Goal: Information Seeking & Learning: Learn about a topic

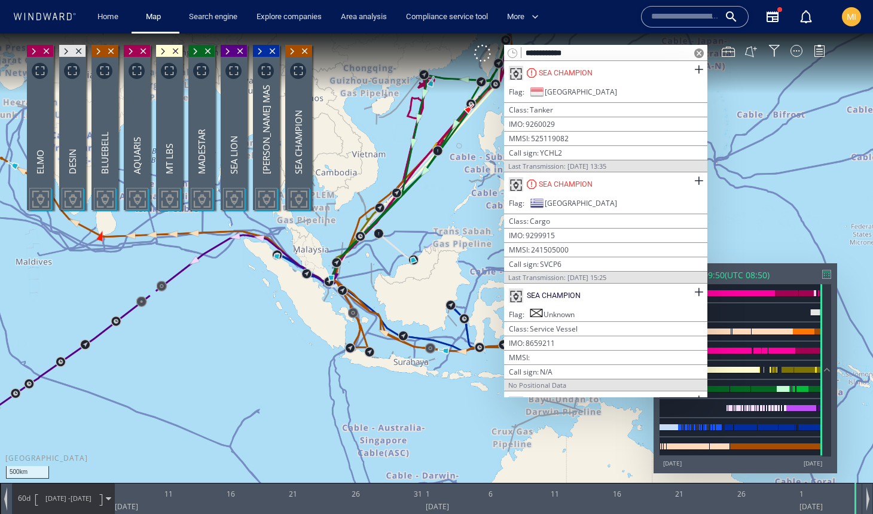
drag, startPoint x: 377, startPoint y: 264, endPoint x: 409, endPoint y: 287, distance: 39.8
click at [409, 287] on canvas "Map" at bounding box center [436, 267] width 873 height 468
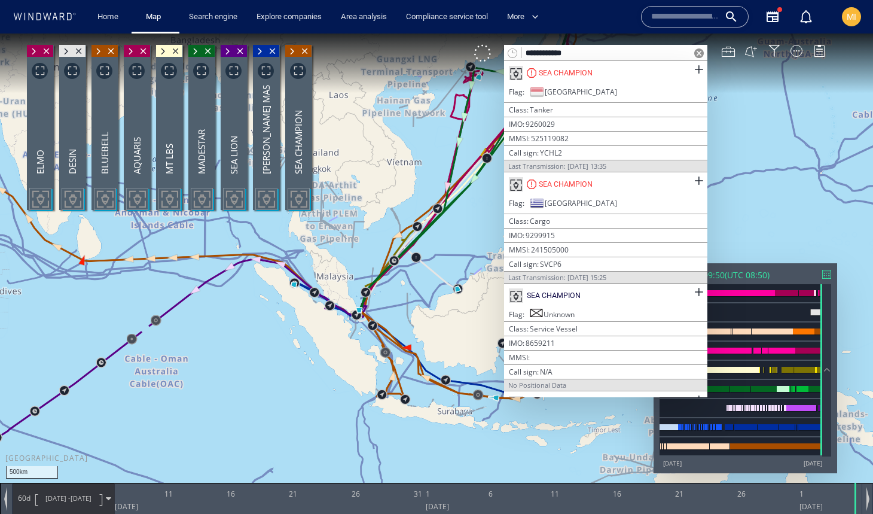
click at [700, 54] on span at bounding box center [699, 53] width 10 height 10
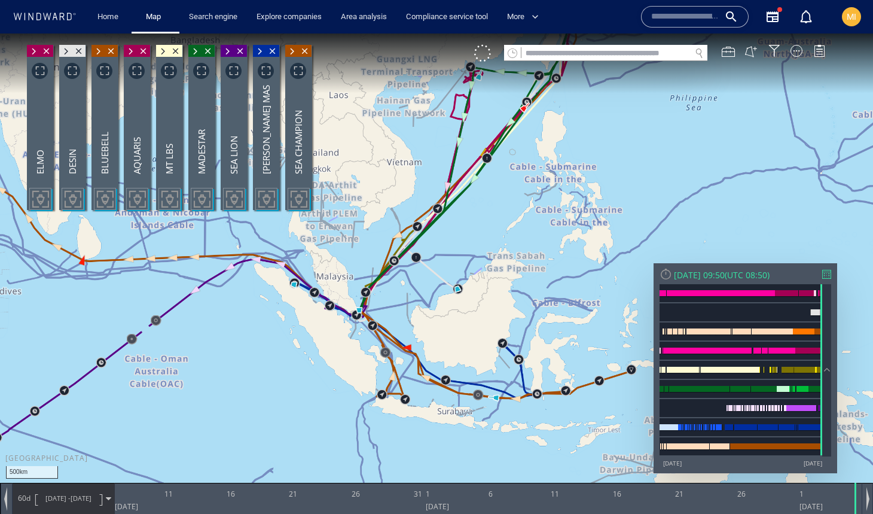
click at [699, 53] on span at bounding box center [699, 53] width 10 height 10
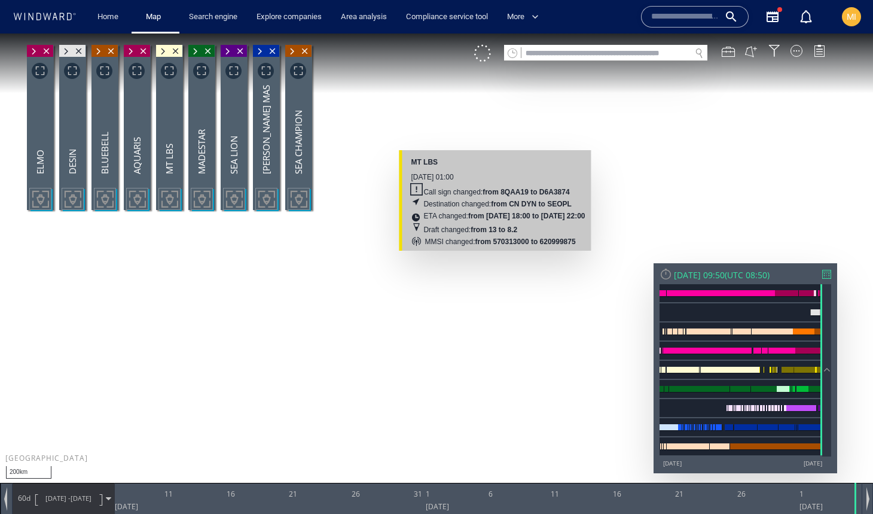
drag, startPoint x: 473, startPoint y: 126, endPoint x: 494, endPoint y: 257, distance: 132.7
click at [494, 257] on canvas "Map" at bounding box center [436, 267] width 873 height 468
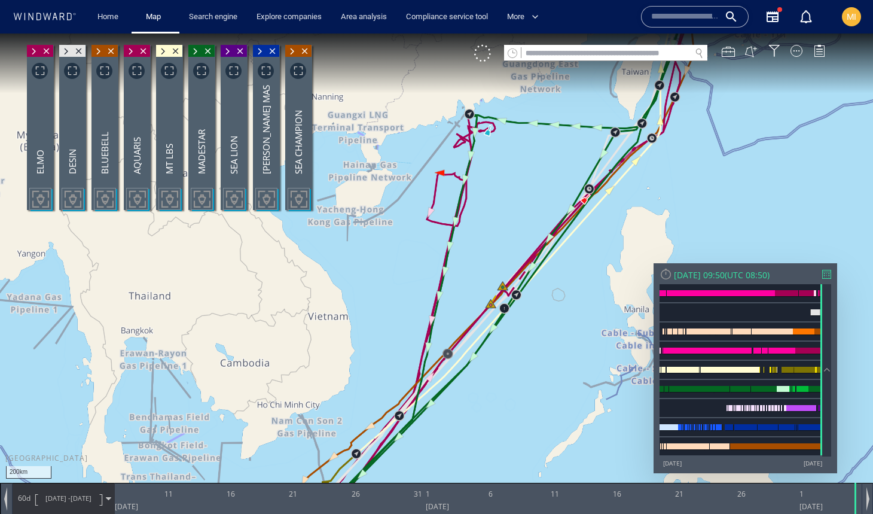
click at [510, 163] on canvas "Map" at bounding box center [436, 267] width 873 height 468
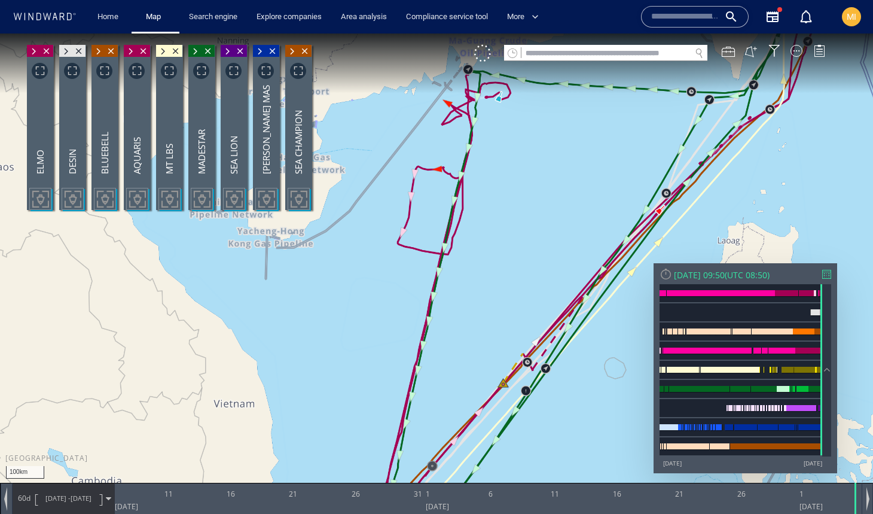
drag, startPoint x: 486, startPoint y: 212, endPoint x: 534, endPoint y: 213, distance: 47.9
click at [534, 213] on canvas "Map" at bounding box center [436, 267] width 873 height 468
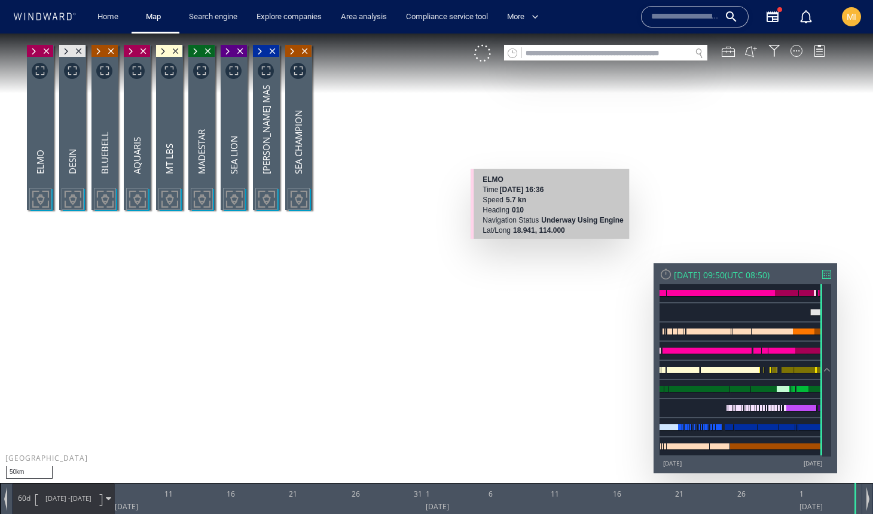
drag, startPoint x: 431, startPoint y: 194, endPoint x: 535, endPoint y: 251, distance: 119.1
click at [535, 251] on canvas "Map" at bounding box center [436, 267] width 873 height 468
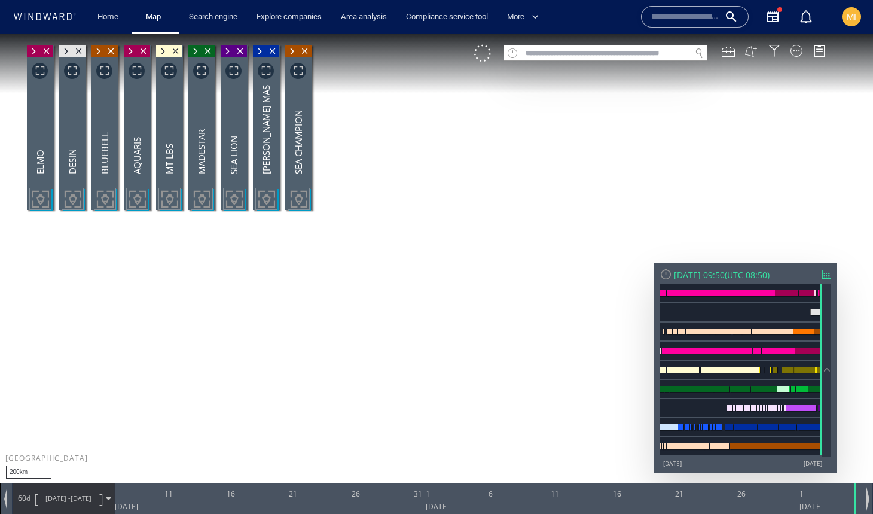
drag, startPoint x: 548, startPoint y: 261, endPoint x: 554, endPoint y: 225, distance: 37.0
click at [553, 226] on canvas "Map" at bounding box center [436, 267] width 873 height 468
drag, startPoint x: 549, startPoint y: 178, endPoint x: 541, endPoint y: 236, distance: 58.0
click at [541, 234] on canvas "Map" at bounding box center [436, 267] width 873 height 468
click at [534, 235] on canvas "Map" at bounding box center [436, 267] width 873 height 468
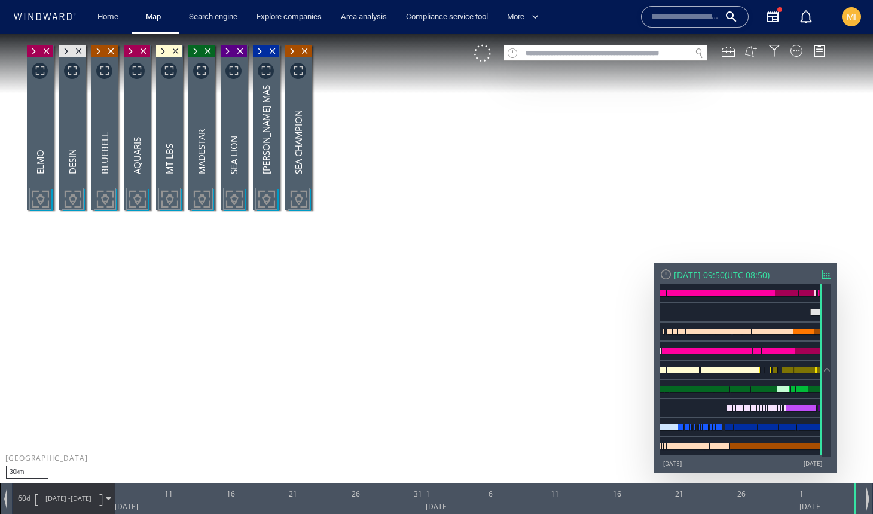
drag, startPoint x: 534, startPoint y: 235, endPoint x: 533, endPoint y: 333, distance: 98.1
click at [534, 330] on canvas "Map" at bounding box center [436, 267] width 873 height 468
drag, startPoint x: 534, startPoint y: 234, endPoint x: 534, endPoint y: 376, distance: 141.8
click at [534, 373] on canvas "Map" at bounding box center [436, 267] width 873 height 468
drag, startPoint x: 545, startPoint y: 370, endPoint x: 528, endPoint y: 311, distance: 61.5
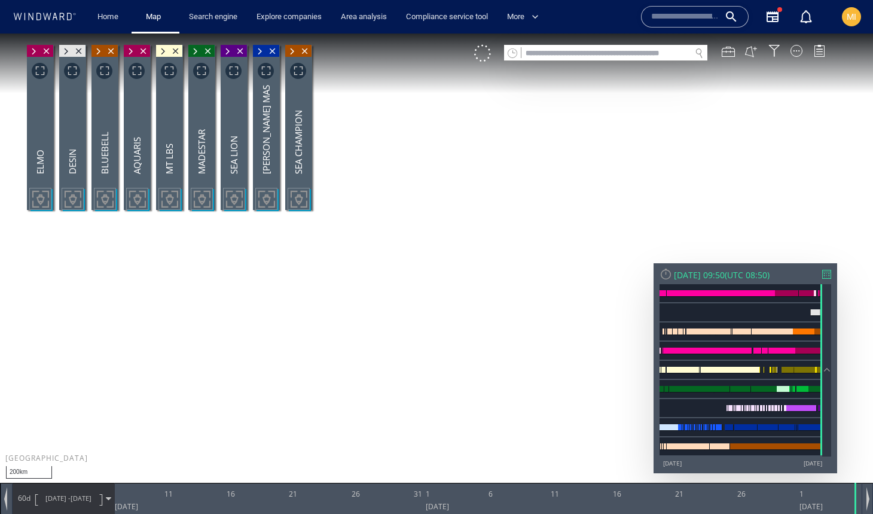
click at [529, 311] on canvas "Map" at bounding box center [436, 267] width 873 height 468
drag, startPoint x: 534, startPoint y: 310, endPoint x: 508, endPoint y: 359, distance: 55.4
click at [509, 358] on canvas "Map" at bounding box center [436, 267] width 873 height 468
drag, startPoint x: 505, startPoint y: 272, endPoint x: 477, endPoint y: 382, distance: 113.6
click at [479, 376] on canvas "Map" at bounding box center [436, 267] width 873 height 468
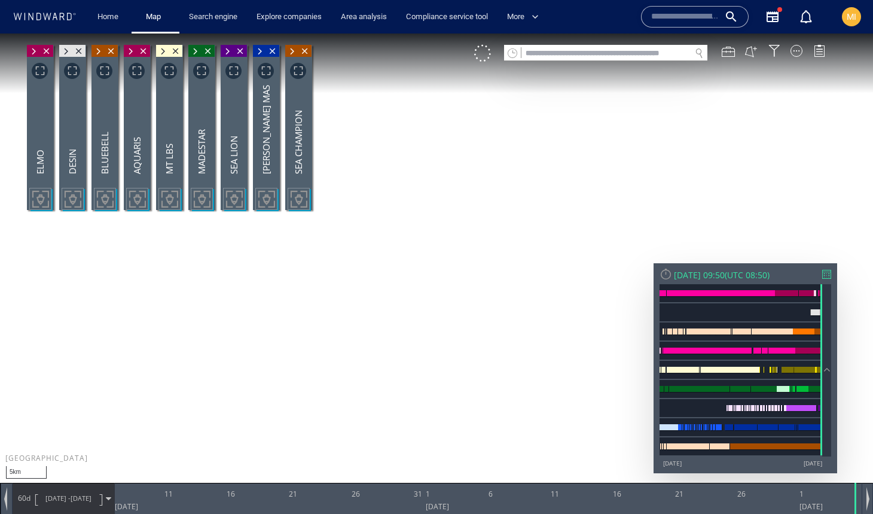
drag, startPoint x: 514, startPoint y: 194, endPoint x: 467, endPoint y: 365, distance: 177.3
click at [467, 362] on canvas "Map" at bounding box center [436, 267] width 873 height 468
drag, startPoint x: 529, startPoint y: 332, endPoint x: 491, endPoint y: 248, distance: 92.6
click at [495, 249] on canvas "Map" at bounding box center [436, 267] width 873 height 468
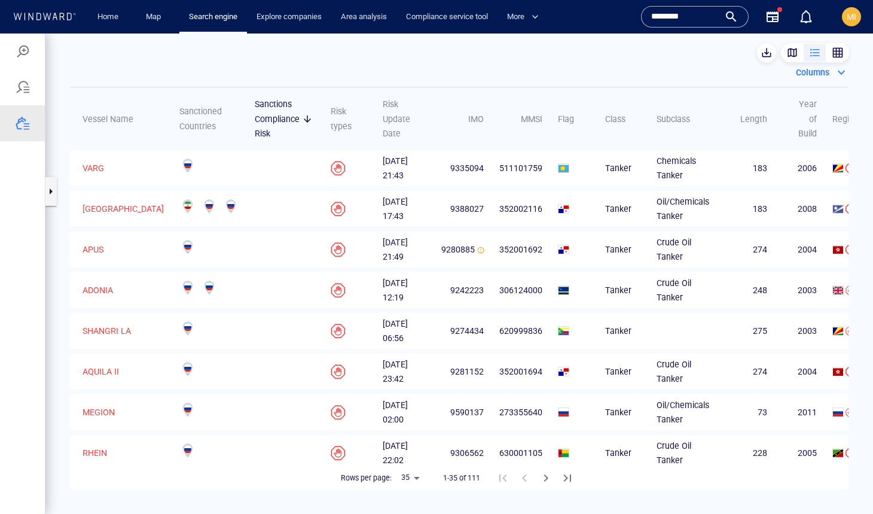
scroll to position [349, 251]
click at [24, 122] on div at bounding box center [23, 123] width 14 height 14
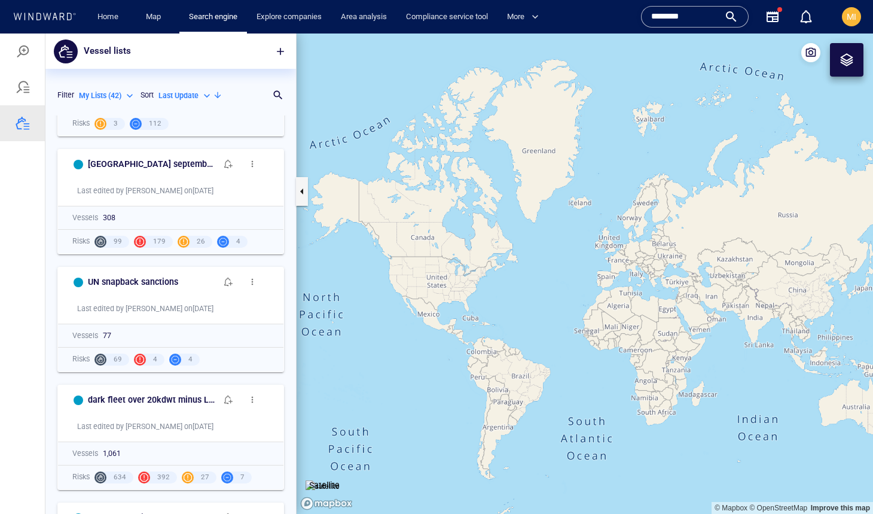
scroll to position [355, 0]
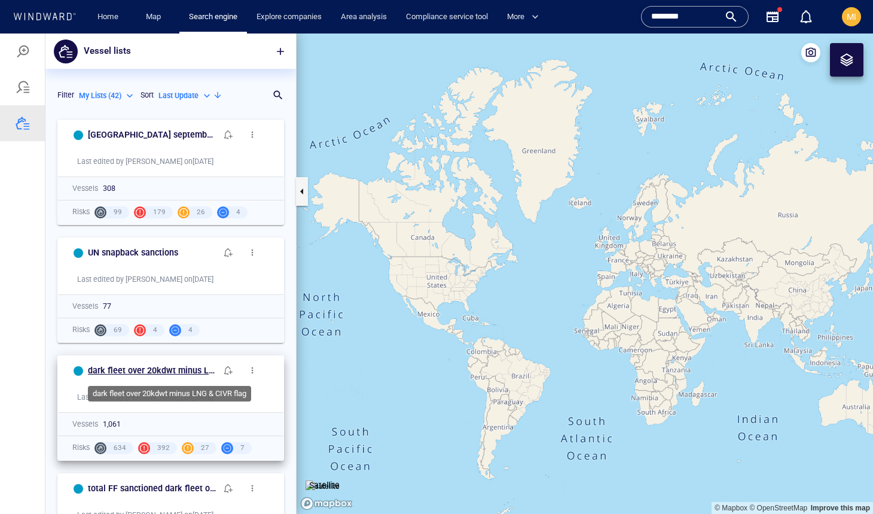
click at [188, 368] on h6 "dark fleet over 20kdwt minus LNG & CIVR flag" at bounding box center [152, 370] width 129 height 15
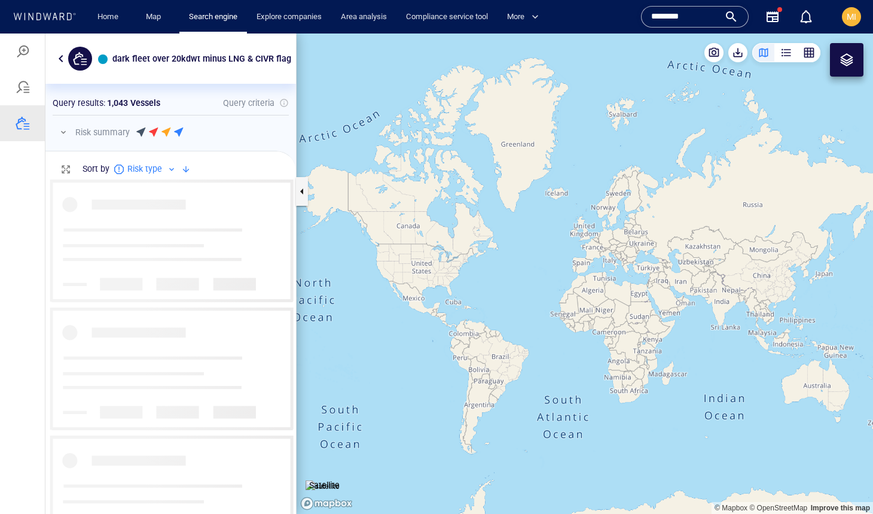
scroll to position [334, 251]
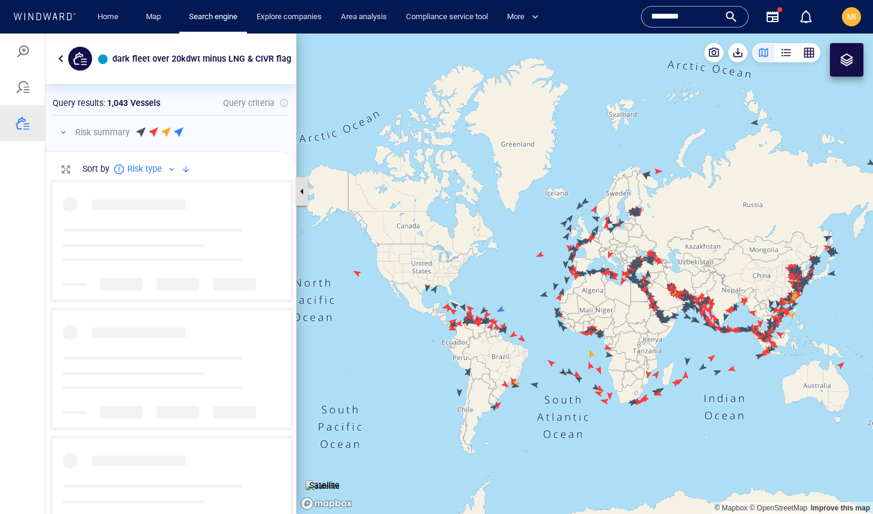
click at [304, 191] on button "button" at bounding box center [302, 191] width 12 height 29
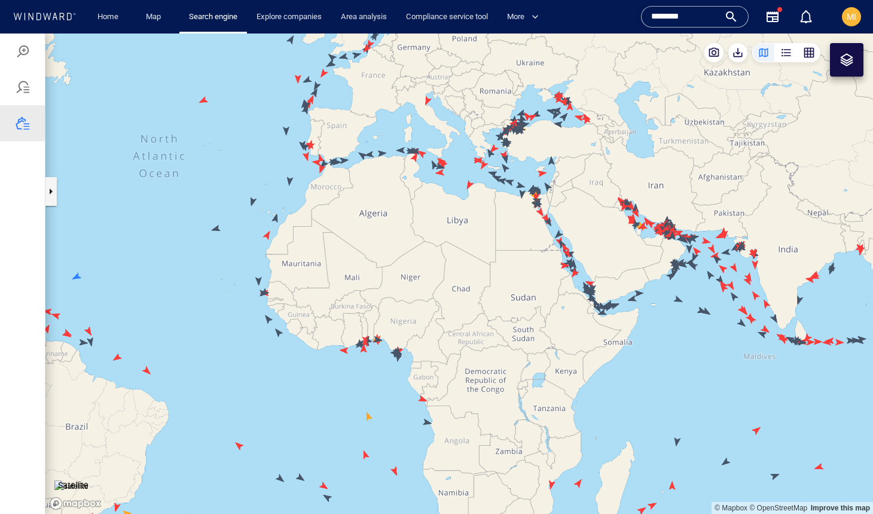
drag, startPoint x: 587, startPoint y: 334, endPoint x: 374, endPoint y: 325, distance: 213.7
click at [377, 325] on canvas "Map" at bounding box center [459, 273] width 828 height 480
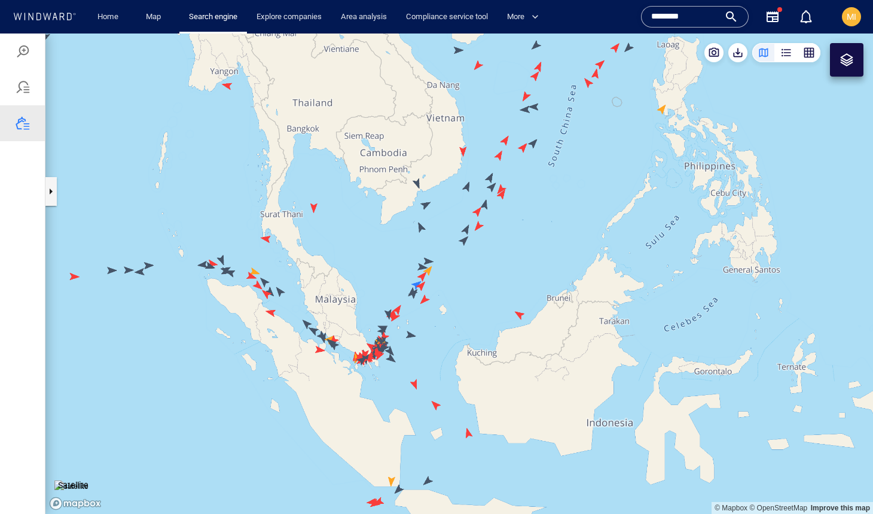
drag, startPoint x: 436, startPoint y: 360, endPoint x: 467, endPoint y: 310, distance: 58.3
click at [467, 310] on canvas "Map" at bounding box center [459, 273] width 828 height 480
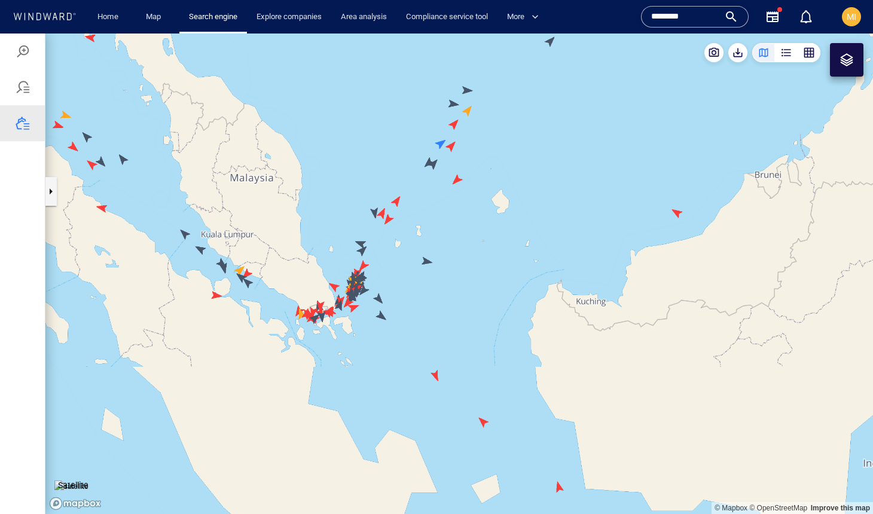
drag, startPoint x: 453, startPoint y: 292, endPoint x: 473, endPoint y: 292, distance: 19.7
click at [470, 292] on canvas "Map" at bounding box center [459, 273] width 828 height 480
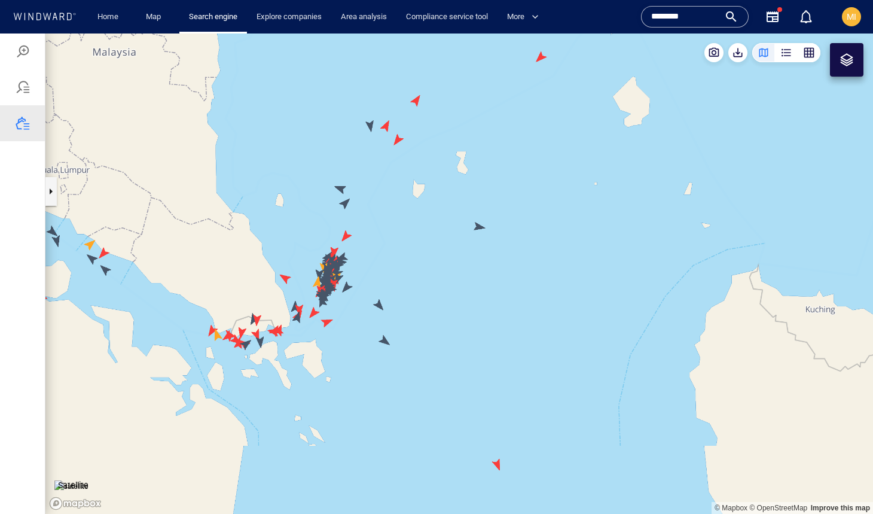
click at [849, 59] on div at bounding box center [847, 60] width 14 height 14
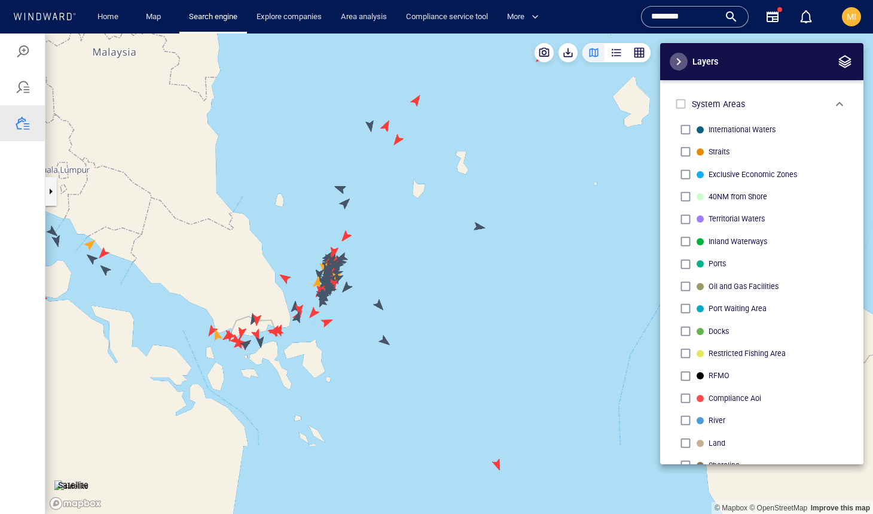
click at [679, 62] on span "button" at bounding box center [679, 61] width 14 height 14
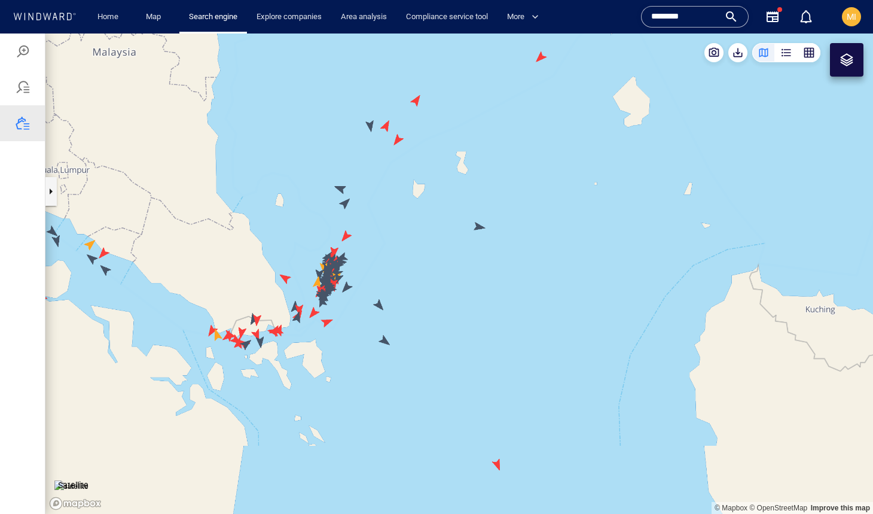
click at [842, 66] on div at bounding box center [847, 60] width 14 height 14
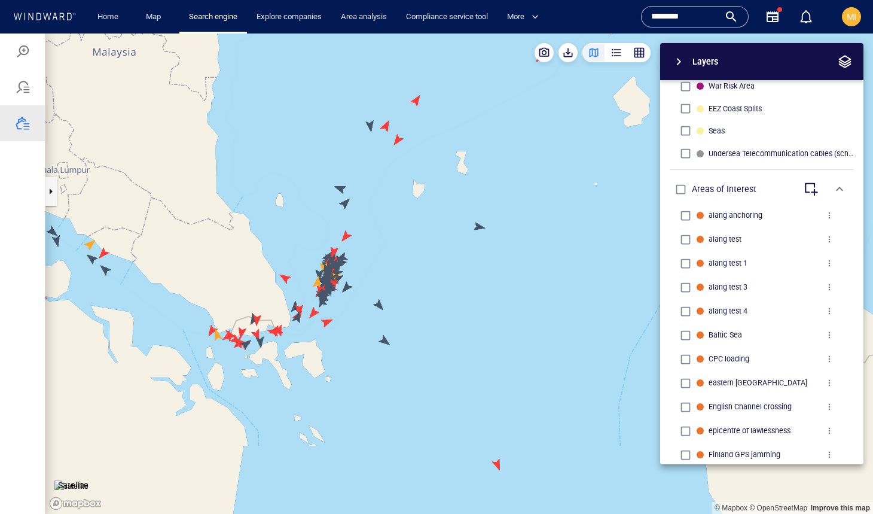
scroll to position [483, 0]
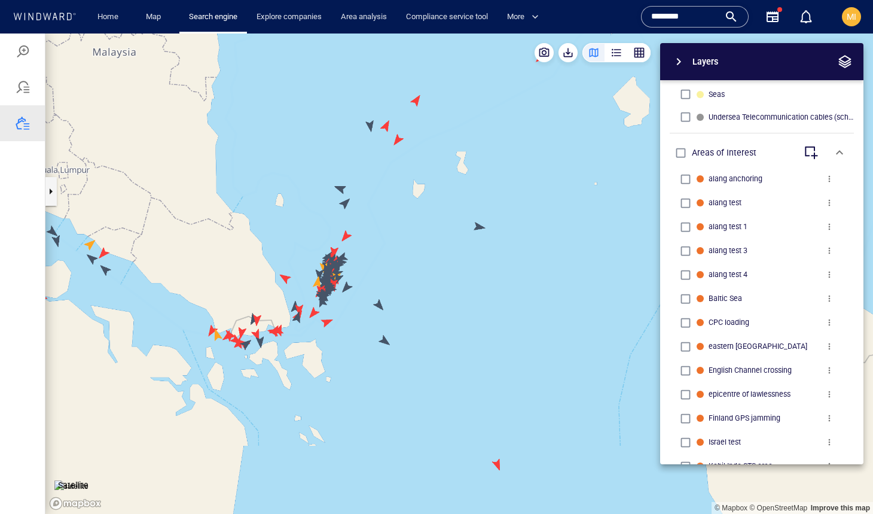
click at [676, 62] on span "button" at bounding box center [679, 61] width 14 height 14
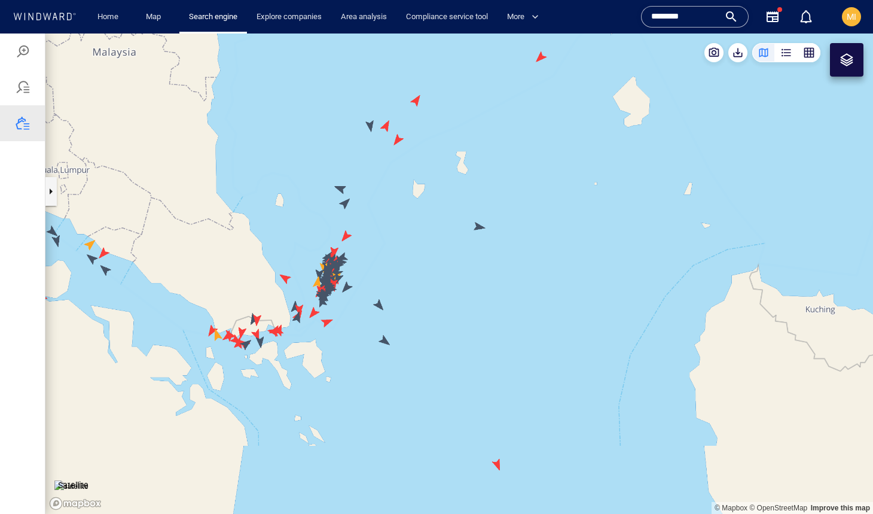
click at [849, 56] on div at bounding box center [847, 60] width 14 height 14
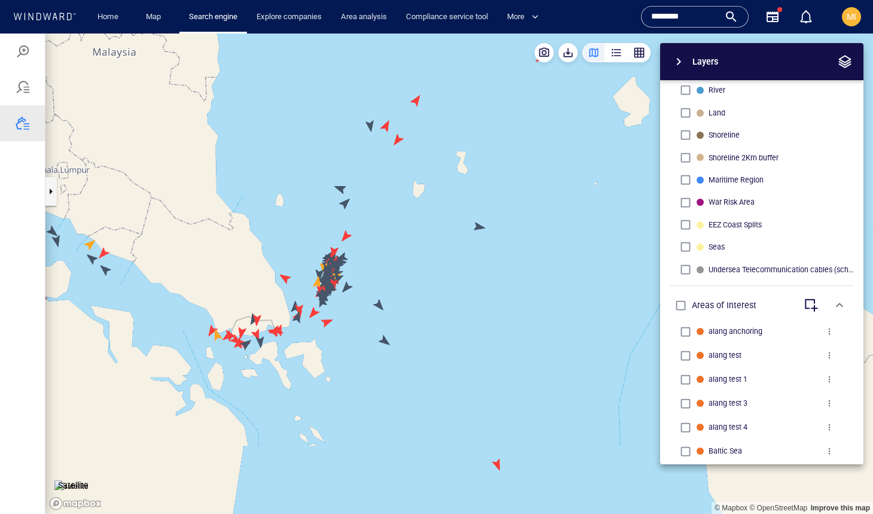
scroll to position [330, 0]
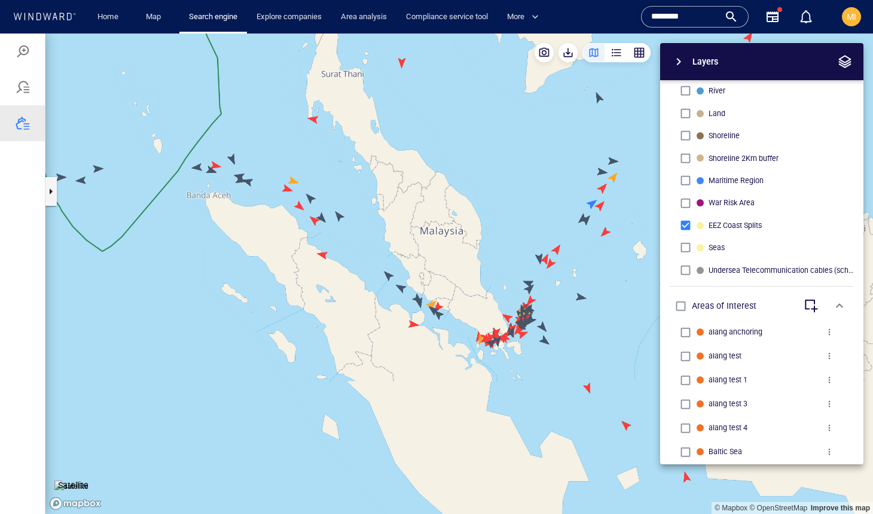
drag, startPoint x: 526, startPoint y: 294, endPoint x: 469, endPoint y: 245, distance: 75.5
click at [469, 245] on canvas "Map" at bounding box center [459, 273] width 828 height 480
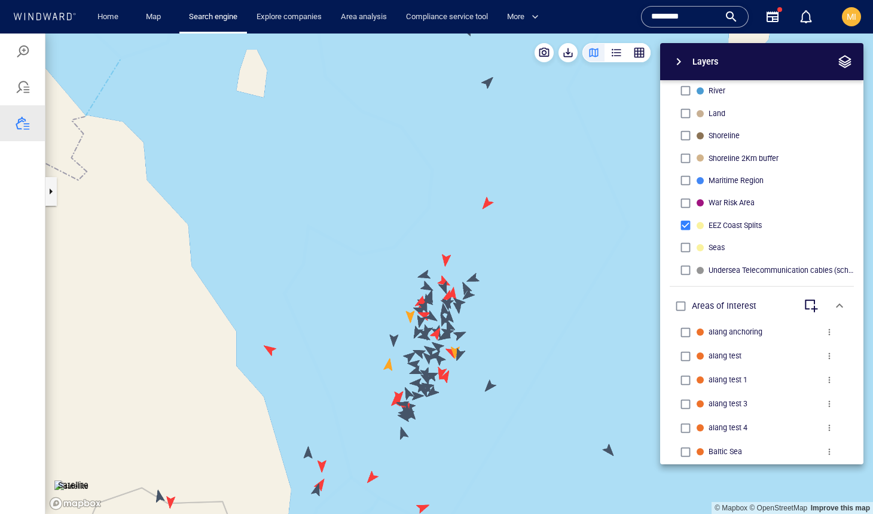
click at [450, 247] on canvas "Map" at bounding box center [459, 273] width 828 height 480
drag, startPoint x: 463, startPoint y: 182, endPoint x: 464, endPoint y: 135, distance: 46.7
click at [464, 135] on canvas "Map" at bounding box center [459, 273] width 828 height 480
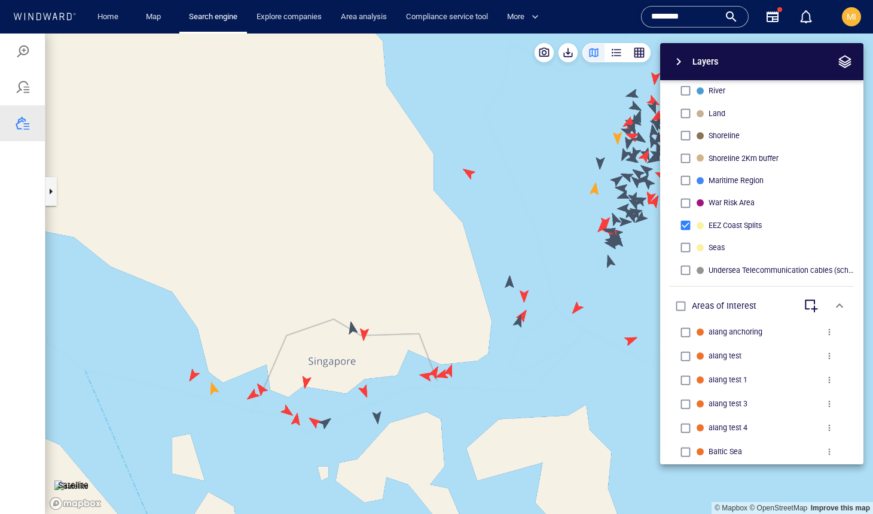
click at [364, 337] on canvas "Map" at bounding box center [459, 273] width 828 height 480
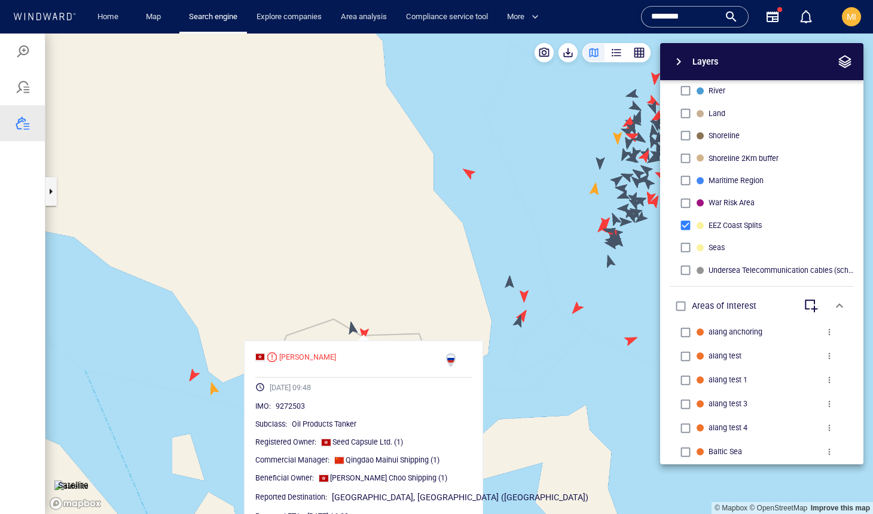
click at [351, 329] on canvas "Map" at bounding box center [459, 273] width 828 height 480
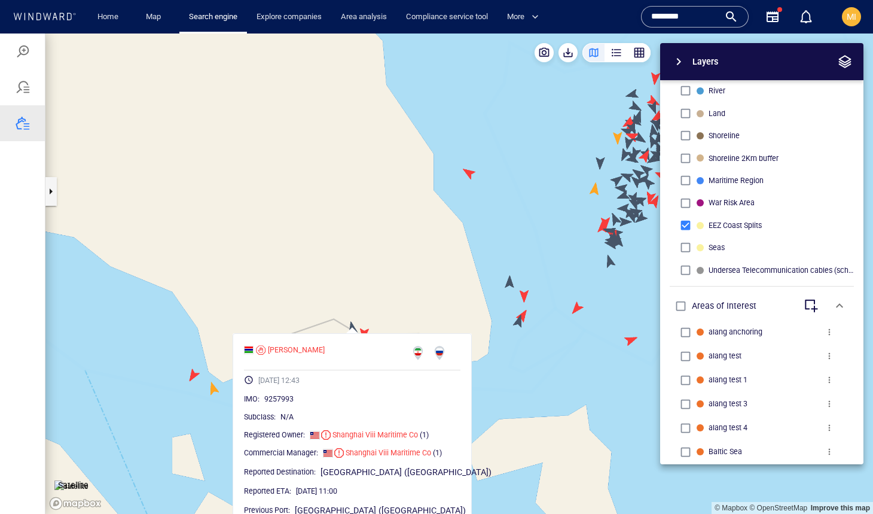
click at [339, 319] on canvas "Map" at bounding box center [459, 273] width 828 height 480
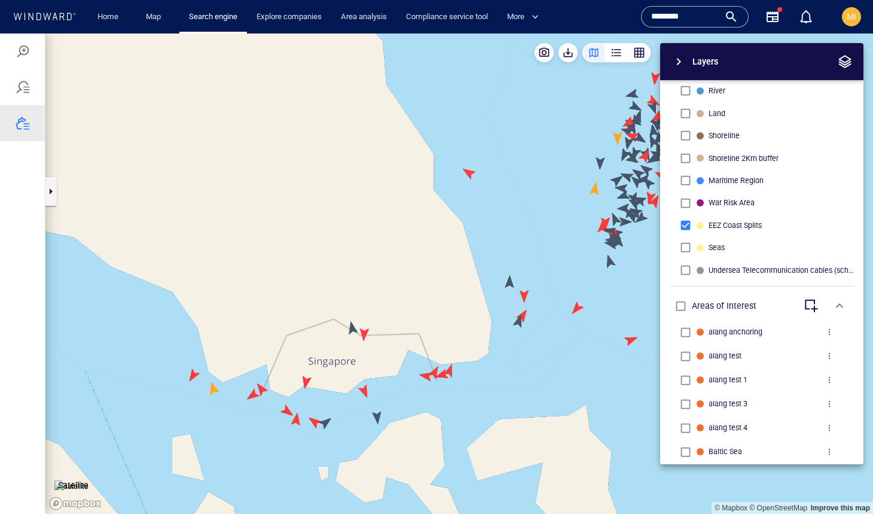
click at [304, 383] on canvas "Map" at bounding box center [459, 273] width 828 height 480
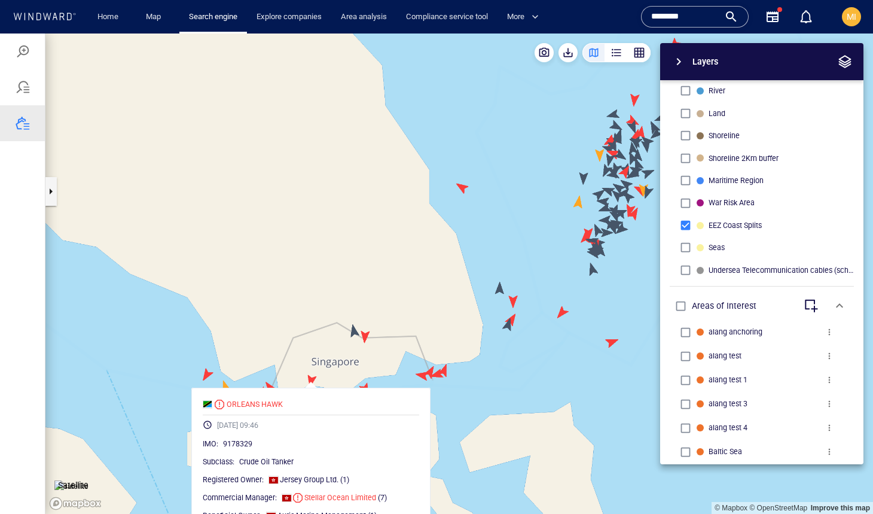
click at [393, 368] on canvas "Map" at bounding box center [459, 273] width 828 height 480
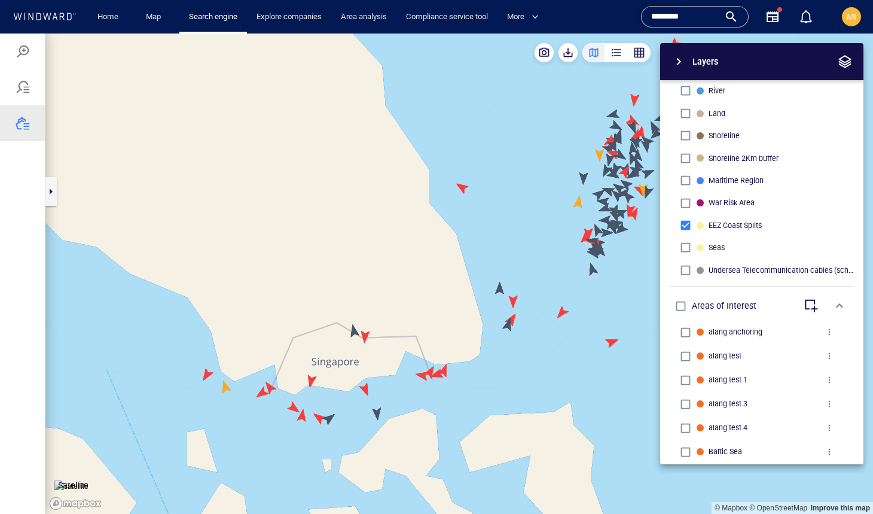
click at [310, 383] on canvas "Map" at bounding box center [459, 273] width 828 height 480
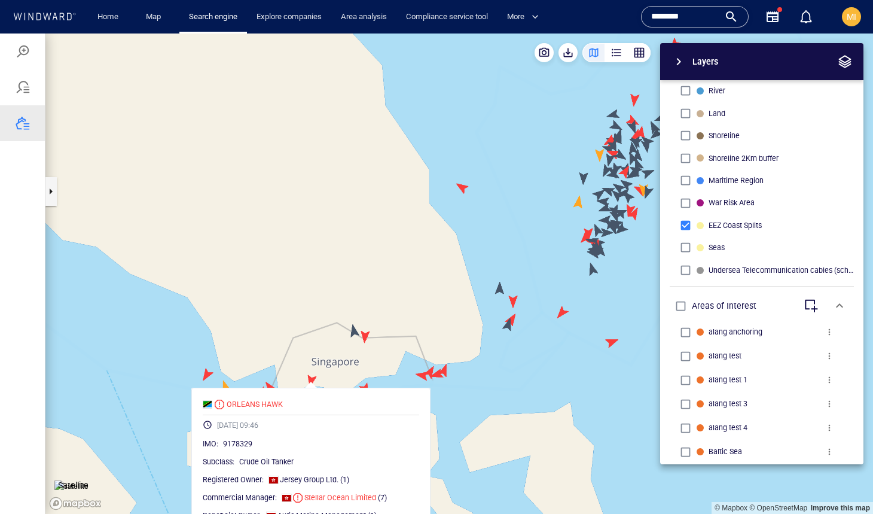
click at [275, 346] on canvas "Map" at bounding box center [459, 273] width 828 height 480
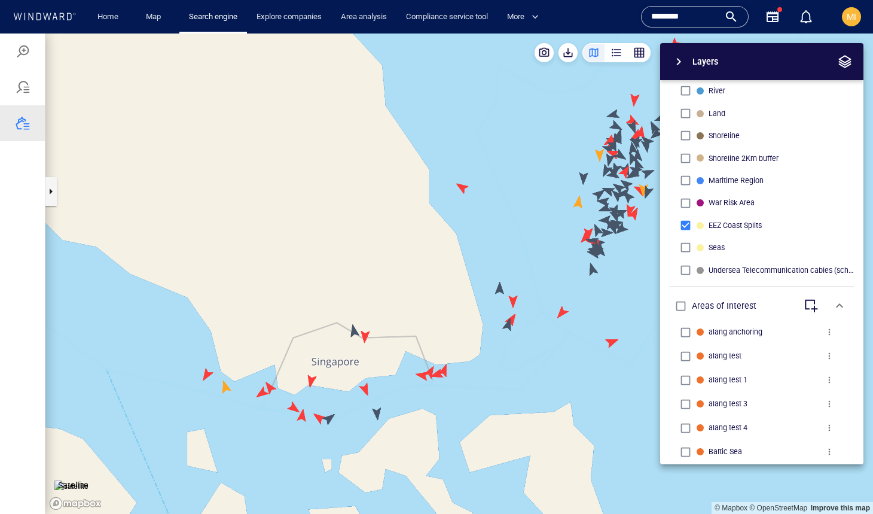
click at [331, 419] on canvas "Map" at bounding box center [459, 273] width 828 height 480
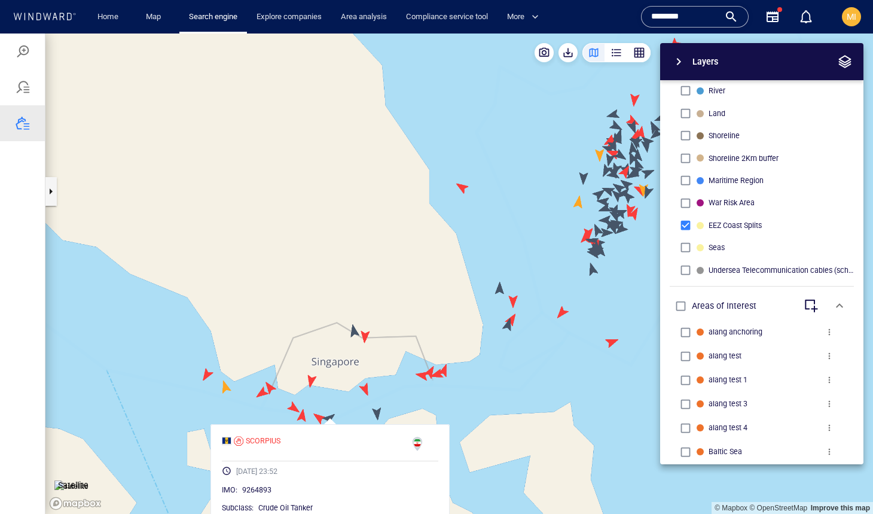
click at [351, 404] on canvas "Map" at bounding box center [459, 273] width 828 height 480
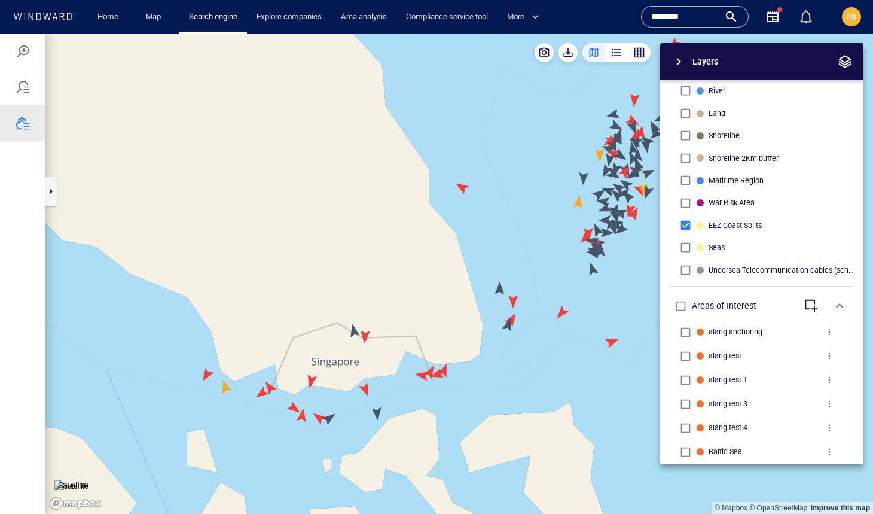
click at [378, 409] on canvas "Map" at bounding box center [459, 273] width 828 height 480
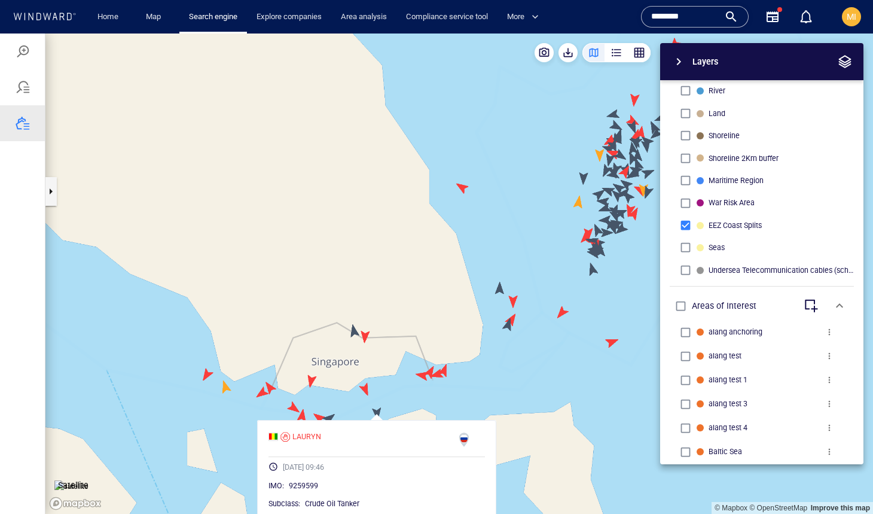
click at [416, 388] on canvas "Map" at bounding box center [459, 273] width 828 height 480
